Goal: Information Seeking & Learning: Understand process/instructions

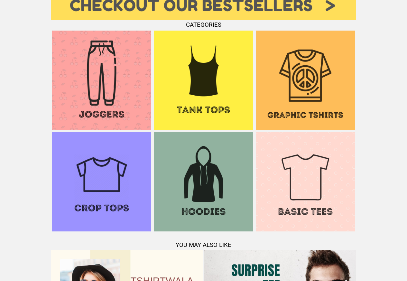
scroll to position [622, 0]
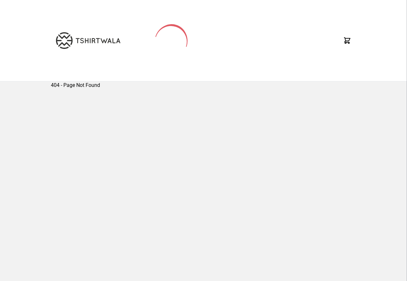
click at [76, 251] on div "404 - Page Not Found" at bounding box center [204, 179] width 306 height 197
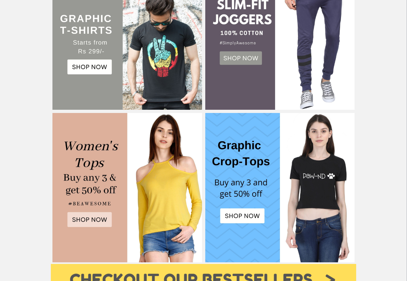
scroll to position [271, 0]
